Goal: Information Seeking & Learning: Learn about a topic

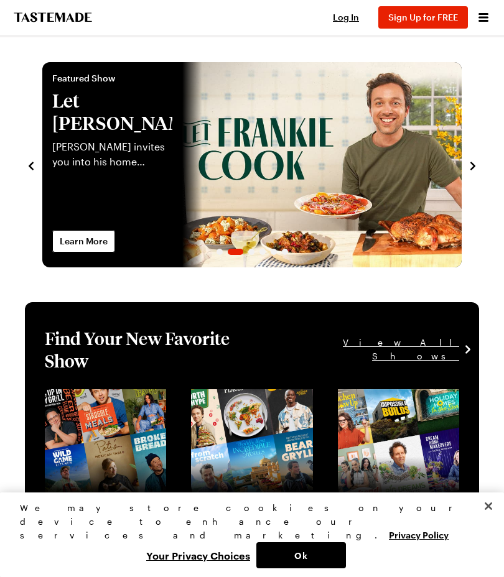
click at [487, 17] on icon "Open menu" at bounding box center [484, 17] width 10 height 9
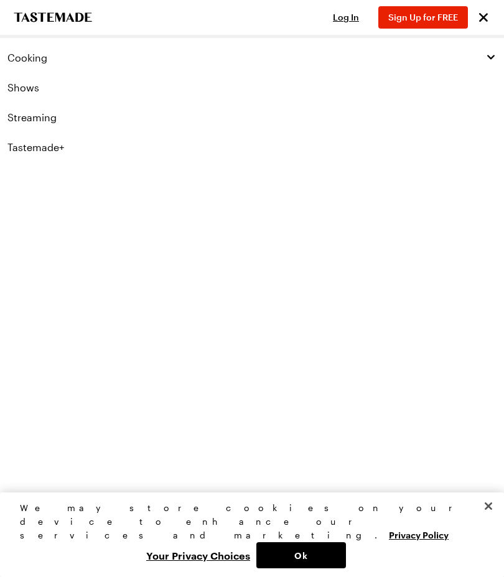
click at [40, 54] on span "Cooking" at bounding box center [27, 58] width 40 height 12
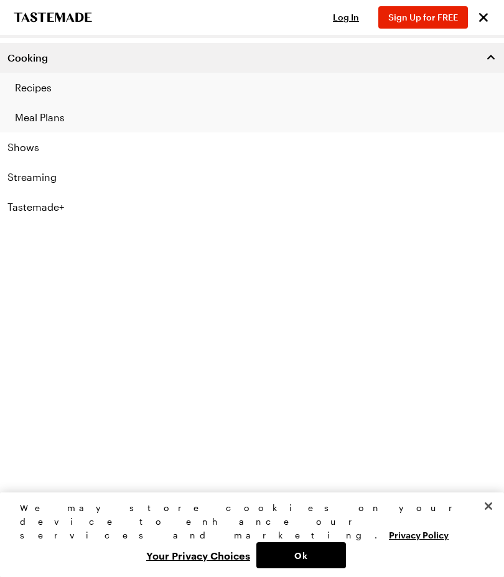
click at [49, 89] on link "Recipes" at bounding box center [252, 88] width 504 height 30
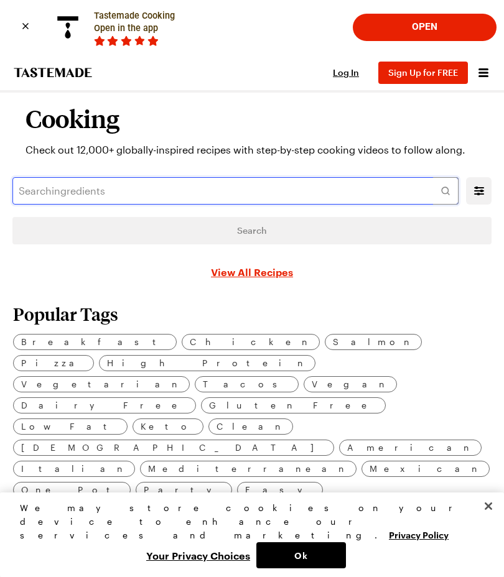
click at [60, 194] on input "text" at bounding box center [235, 190] width 446 height 27
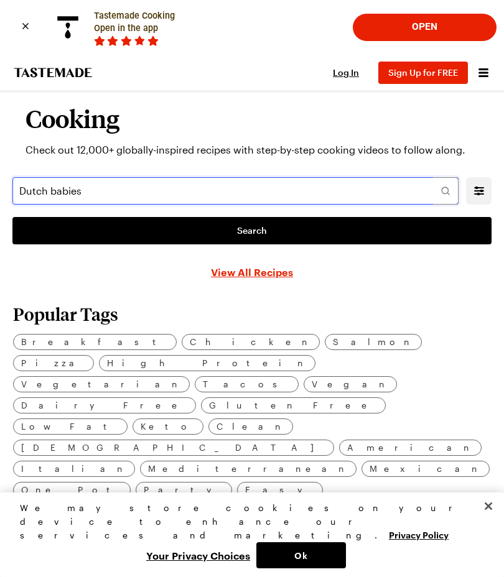
type input "Dutch babies"
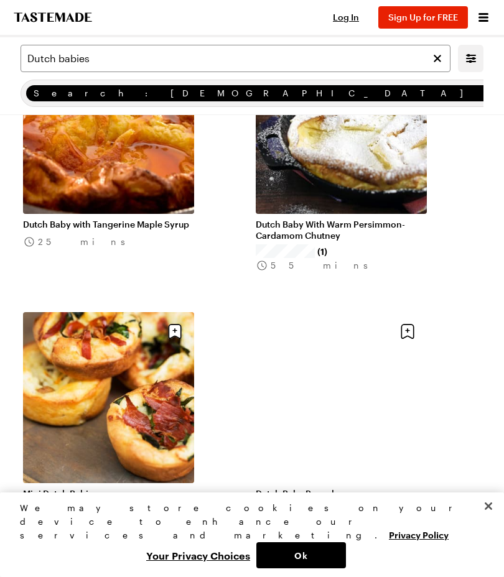
scroll to position [517, 0]
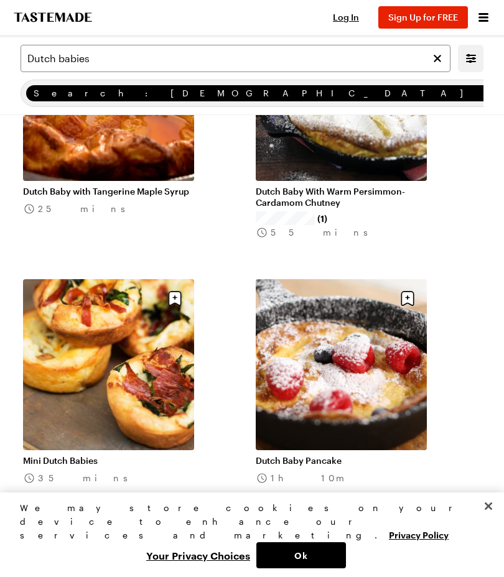
click at [86, 466] on link "Mini Dutch Babies" at bounding box center [108, 460] width 171 height 11
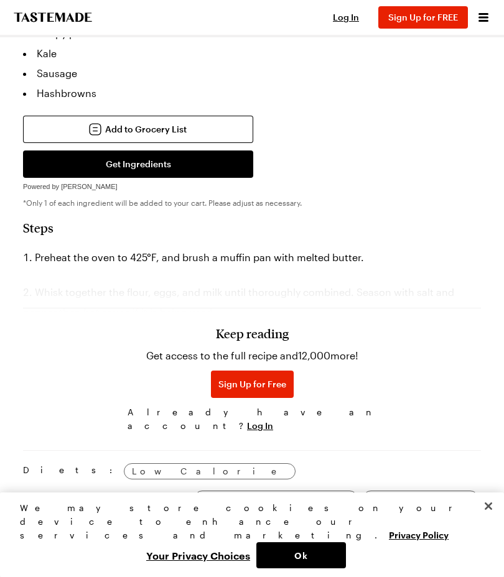
scroll to position [996, 0]
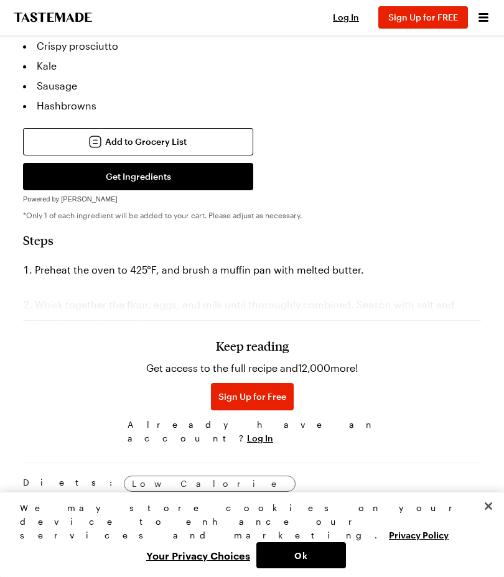
click at [264, 346] on h3 "Keep reading" at bounding box center [252, 346] width 73 height 15
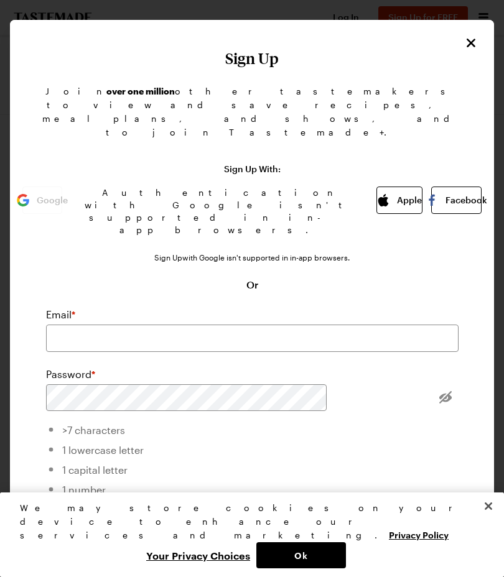
scroll to position [517, 0]
click at [498, 520] on button "Close" at bounding box center [488, 506] width 27 height 27
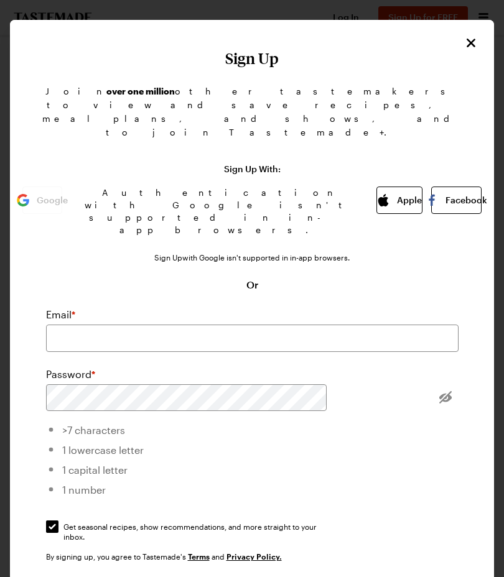
click at [465, 50] on icon "Close" at bounding box center [471, 42] width 15 height 15
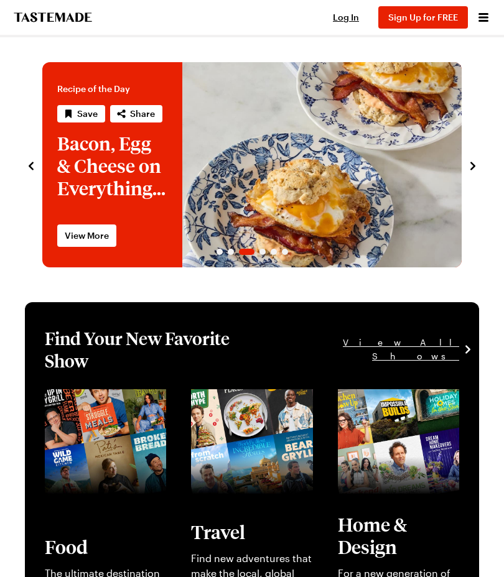
click at [487, 22] on icon "Open menu" at bounding box center [484, 17] width 10 height 9
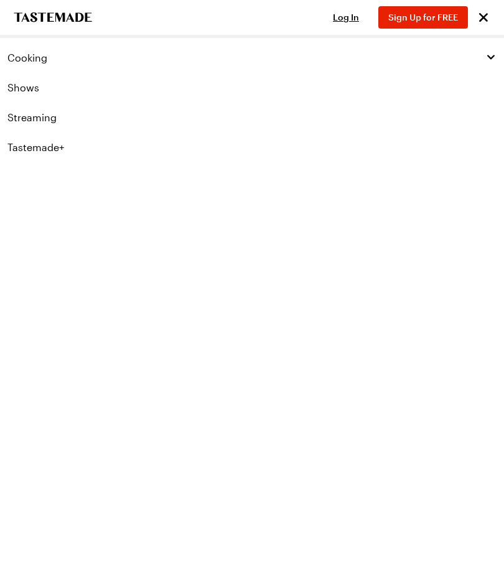
click at [43, 57] on span "Cooking" at bounding box center [27, 58] width 40 height 12
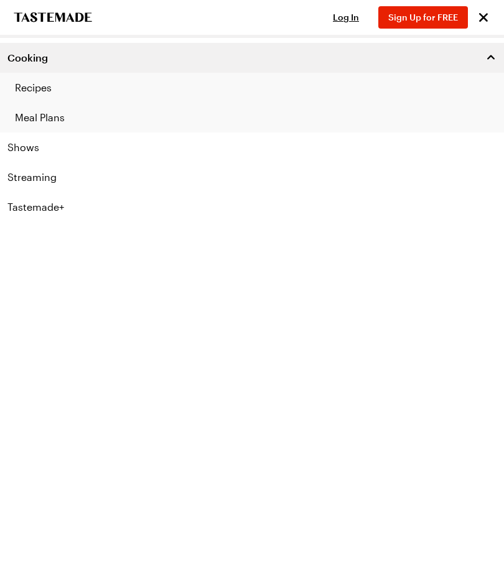
click at [51, 96] on link "Recipes" at bounding box center [252, 88] width 504 height 30
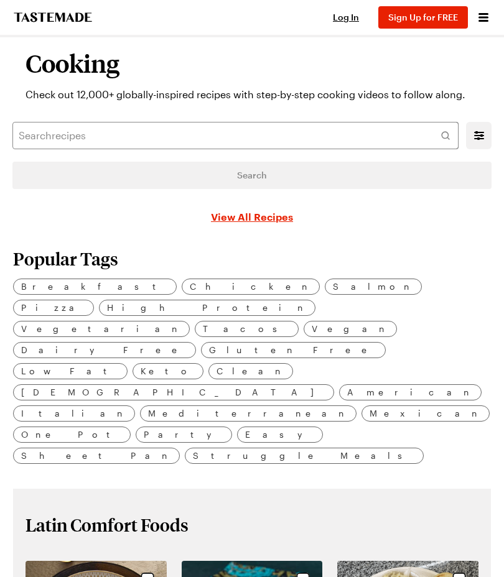
click at [55, 86] on div "Cooking Check out 12,000+ globally-inspired recipes with step-by-step cooking v…" at bounding box center [252, 76] width 453 height 52
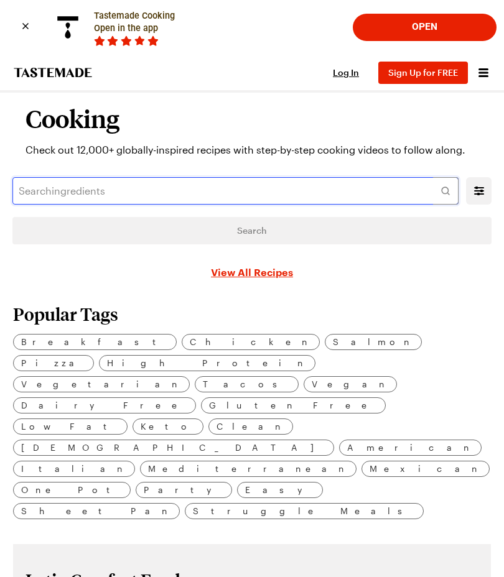
click at [72, 192] on input "text" at bounding box center [235, 190] width 446 height 27
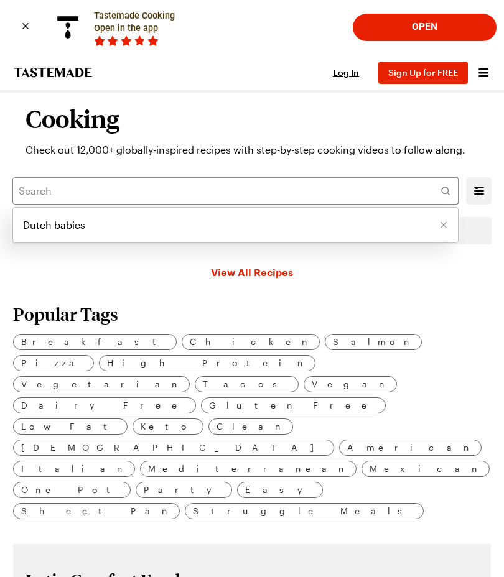
click at [86, 225] on li "Dutch babies" at bounding box center [235, 225] width 445 height 30
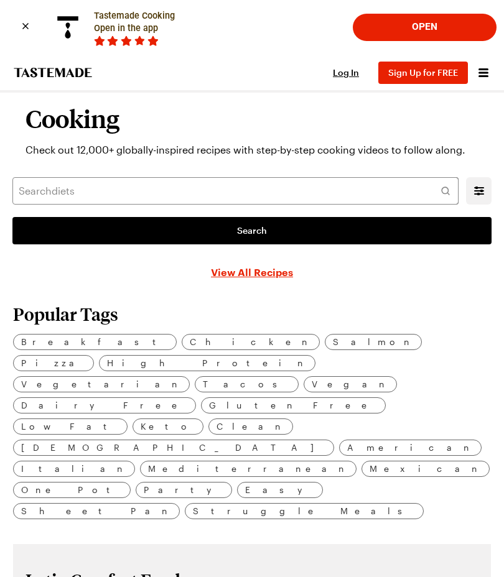
type input "Dutch babies"
click at [259, 231] on span "Search" at bounding box center [252, 231] width 30 height 12
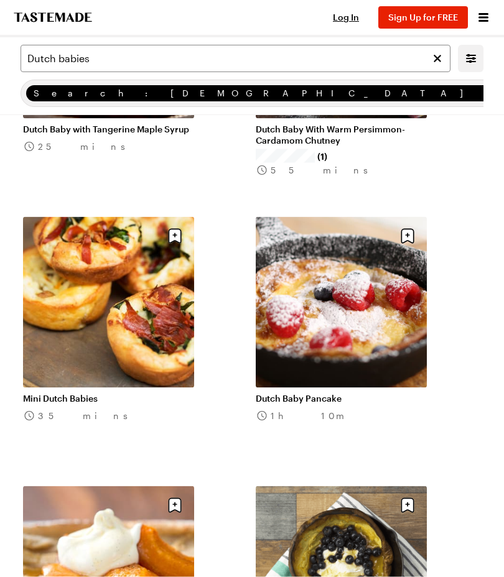
scroll to position [576, 0]
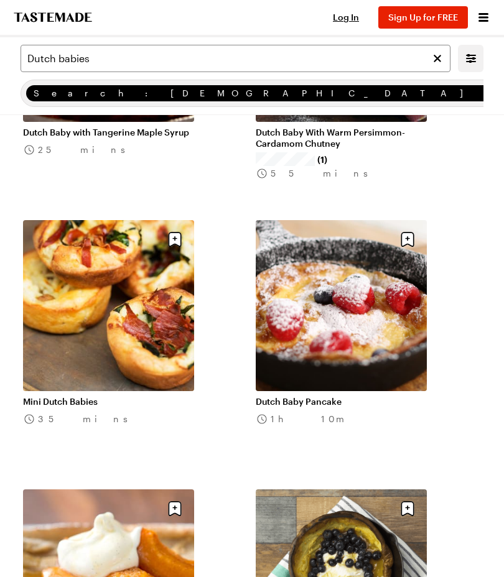
click at [136, 396] on link "Mini Dutch Babies" at bounding box center [108, 401] width 171 height 11
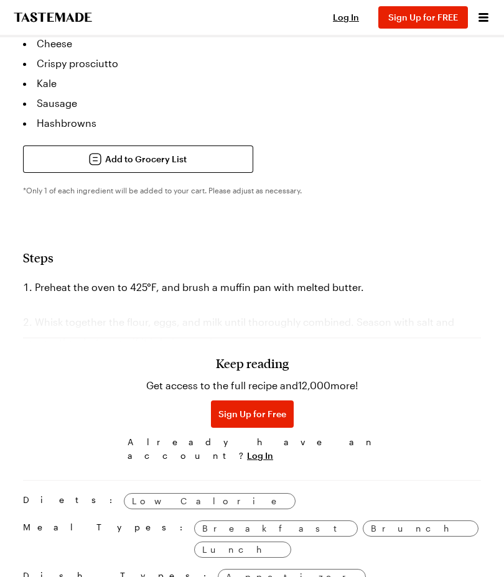
scroll to position [988, 0]
